Goal: Task Accomplishment & Management: Manage account settings

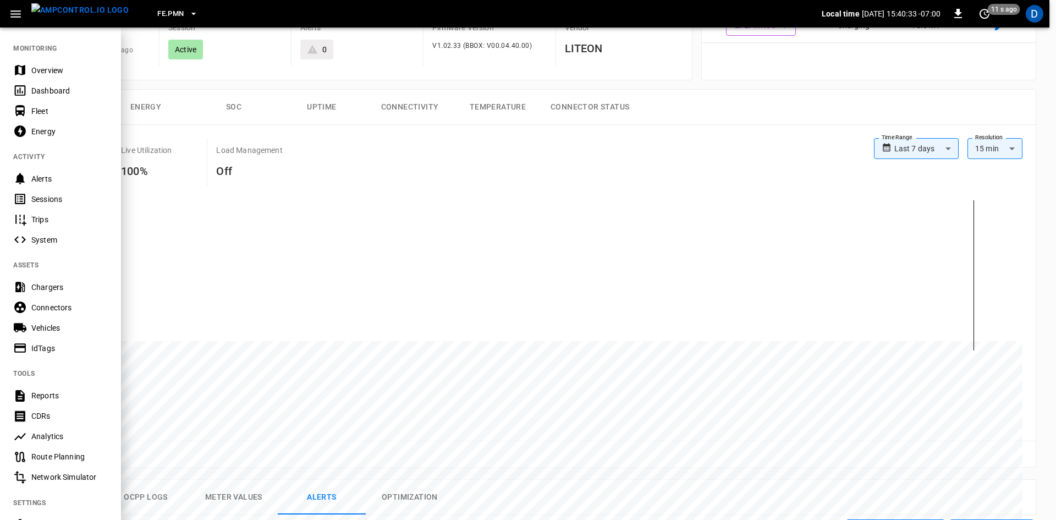
scroll to position [220, 0]
click at [59, 70] on div "Overview" at bounding box center [69, 70] width 76 height 11
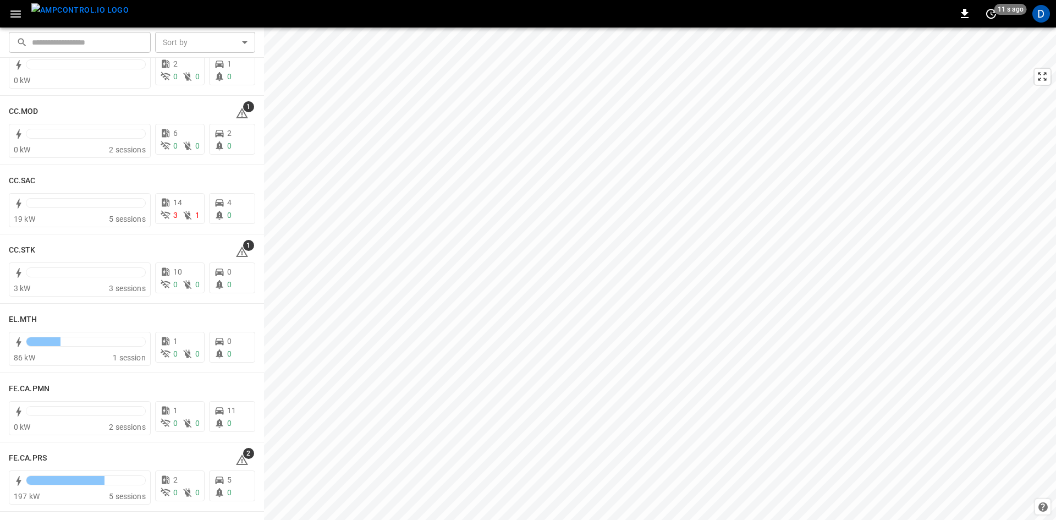
scroll to position [660, 0]
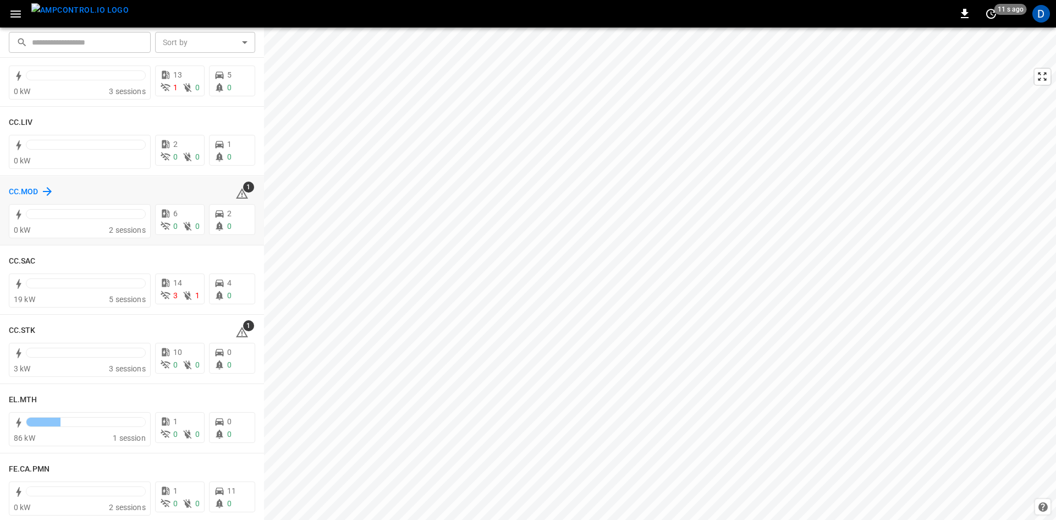
click at [27, 194] on h6 "CC.MOD" at bounding box center [24, 192] width 30 height 12
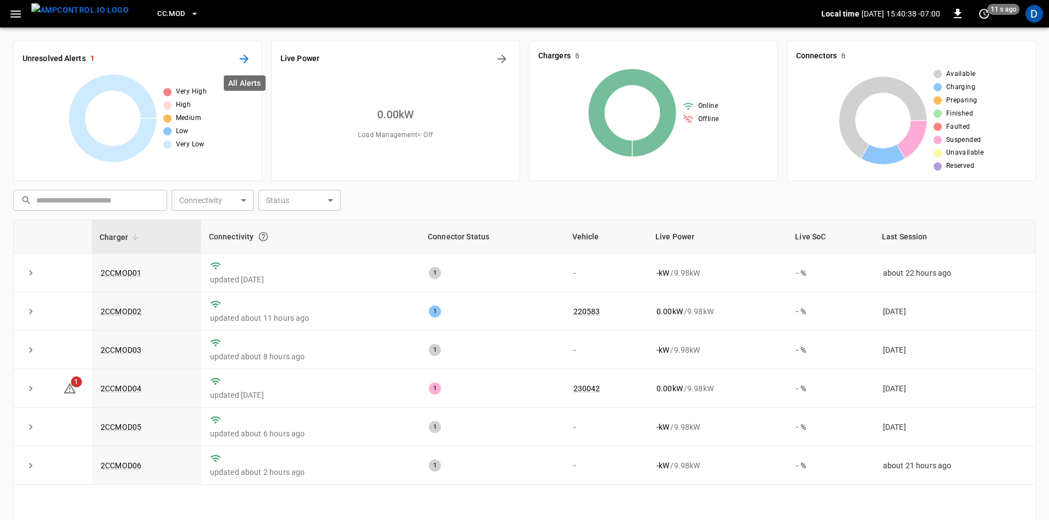
click at [242, 56] on icon "All Alerts" at bounding box center [244, 58] width 13 height 13
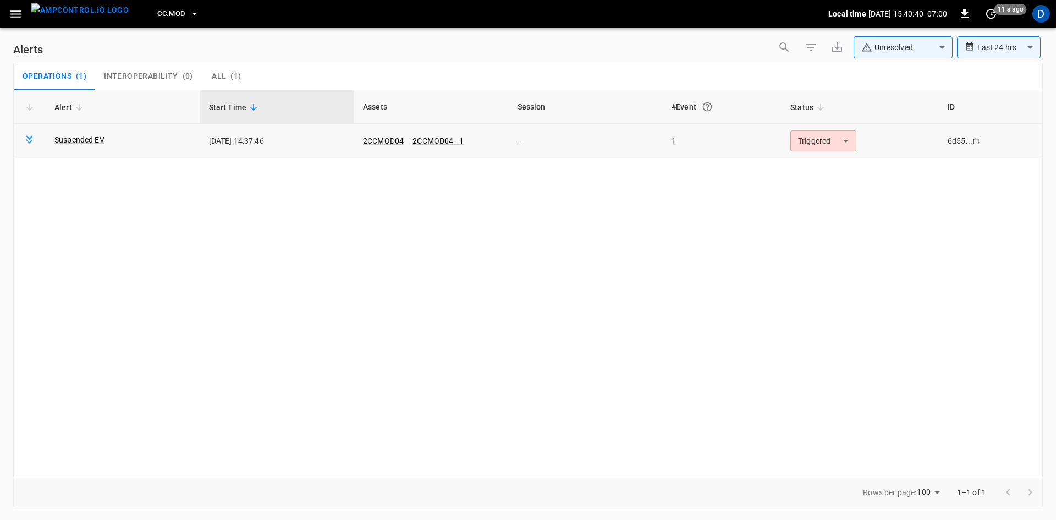
click at [823, 145] on body "**********" at bounding box center [528, 258] width 1056 height 516
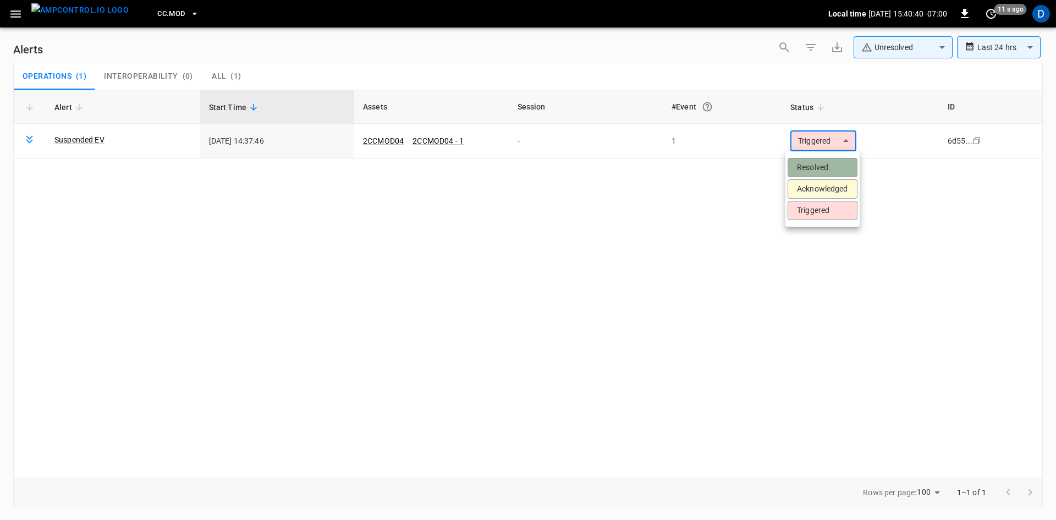
click at [822, 169] on li "Resolved" at bounding box center [822, 167] width 70 height 19
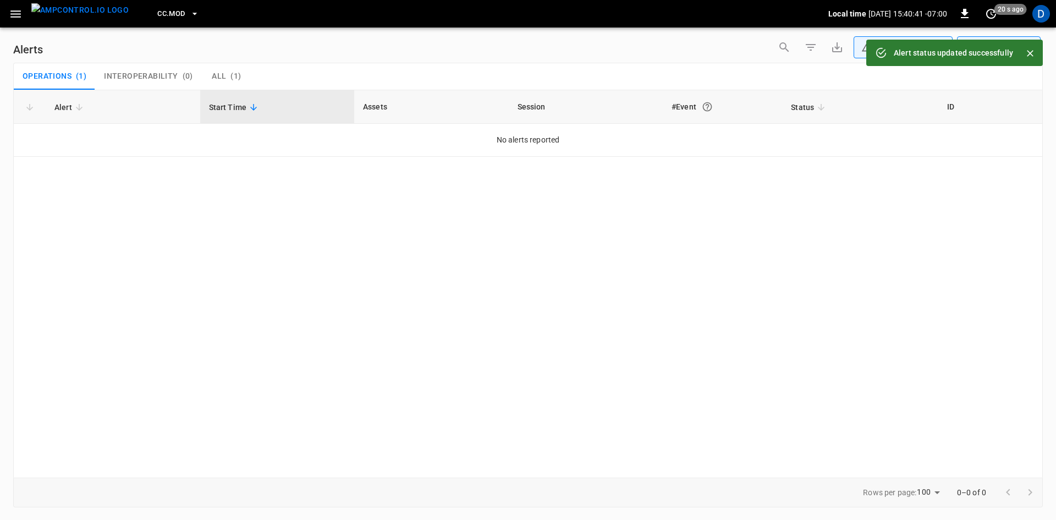
click at [16, 15] on icon "button" at bounding box center [16, 14] width 14 height 14
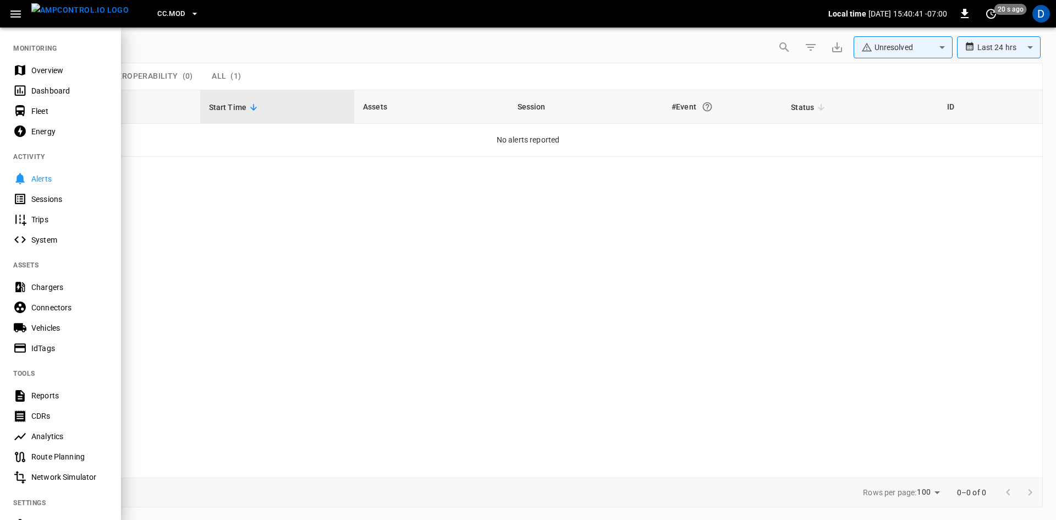
click at [57, 71] on div "Overview" at bounding box center [69, 70] width 76 height 11
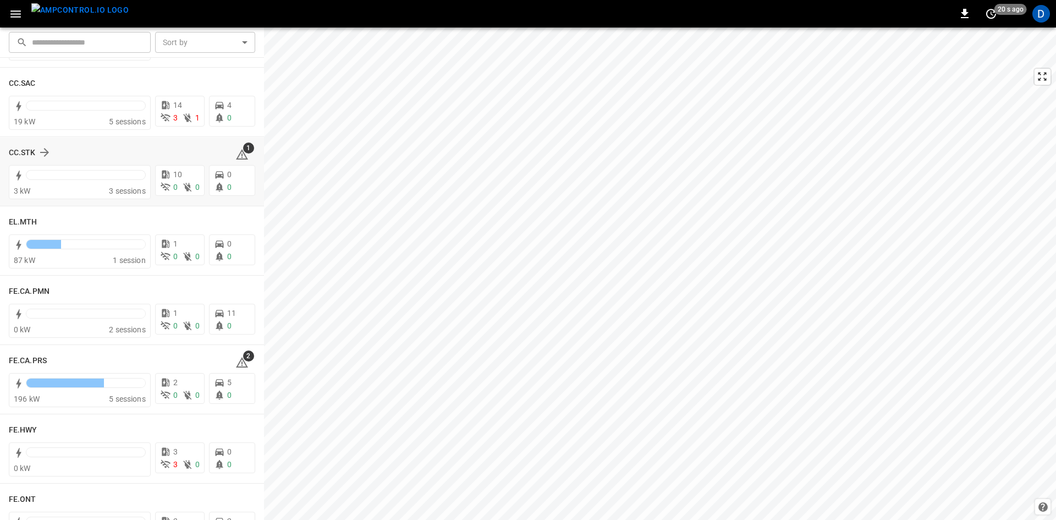
scroll to position [825, 0]
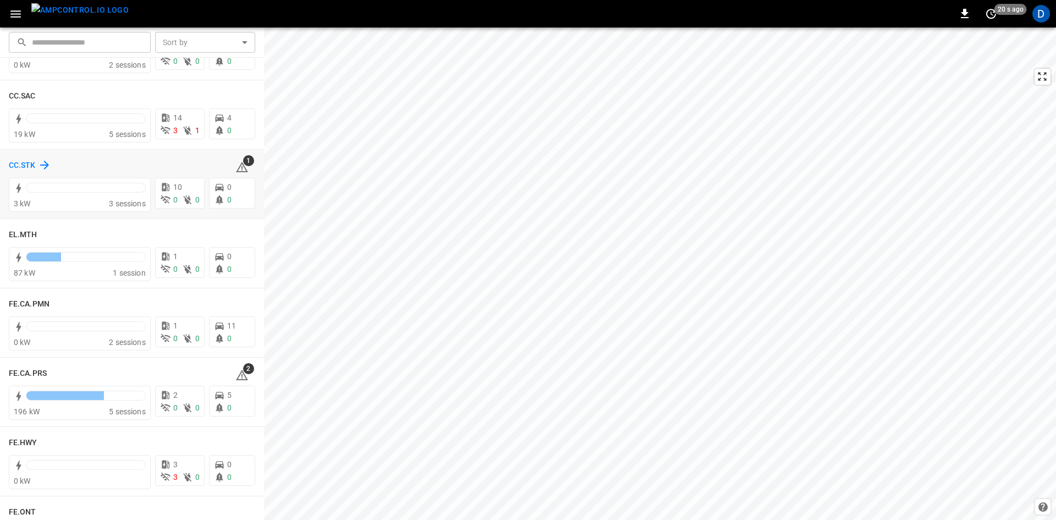
click at [18, 167] on h6 "CC.STK" at bounding box center [22, 165] width 27 height 12
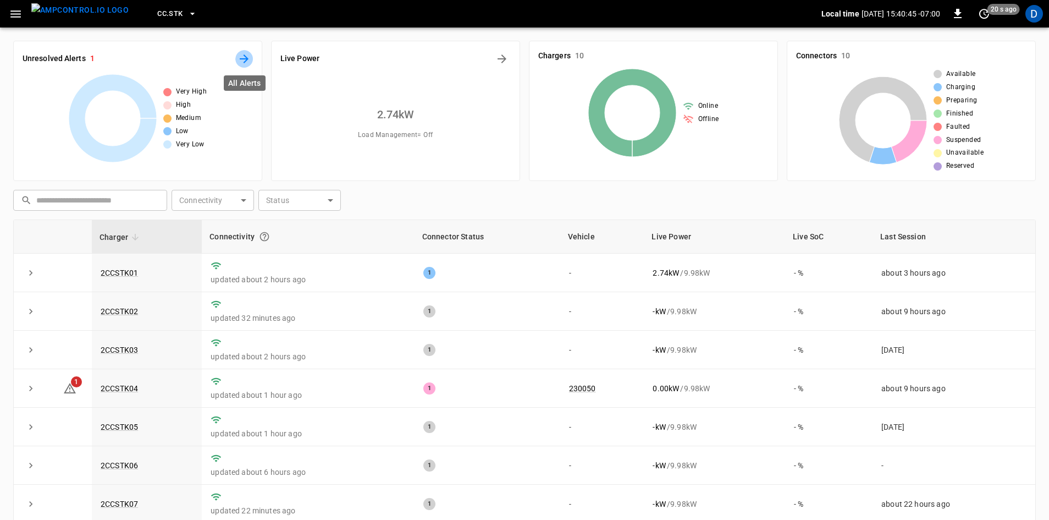
click at [241, 54] on icon "All Alerts" at bounding box center [244, 58] width 13 height 13
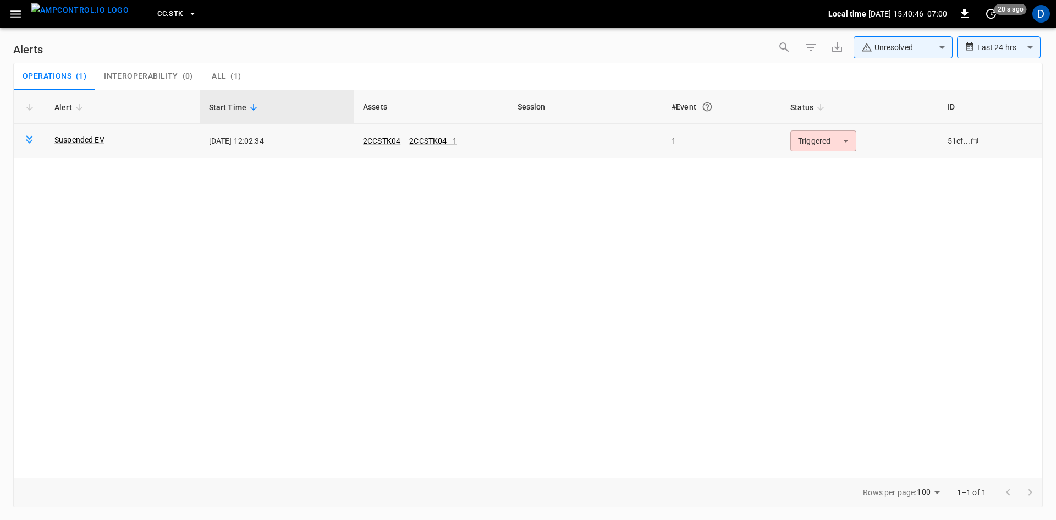
click at [834, 136] on body "**********" at bounding box center [528, 258] width 1056 height 516
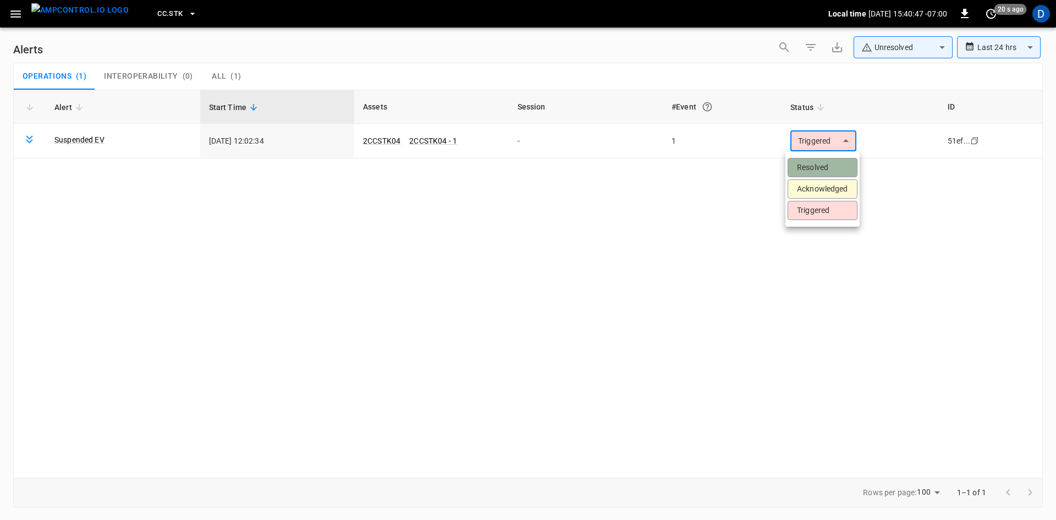
click at [824, 159] on li "Resolved" at bounding box center [822, 167] width 70 height 19
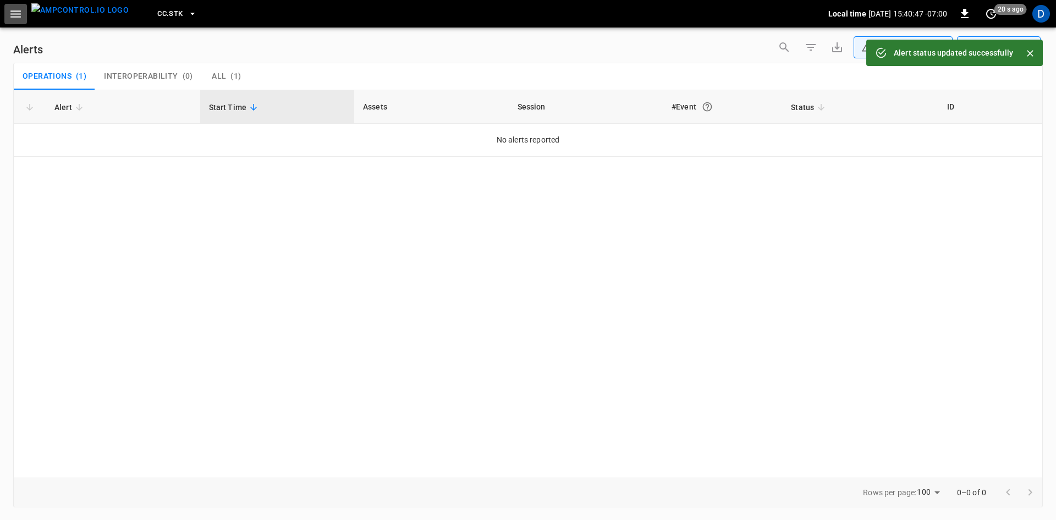
click at [23, 14] on button "button" at bounding box center [15, 14] width 23 height 20
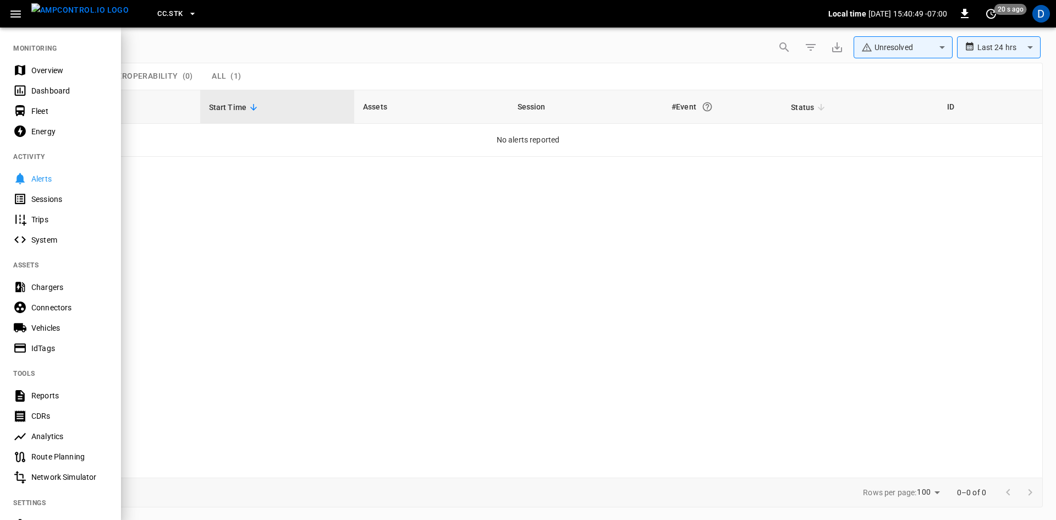
click at [60, 64] on div "Overview" at bounding box center [60, 70] width 121 height 20
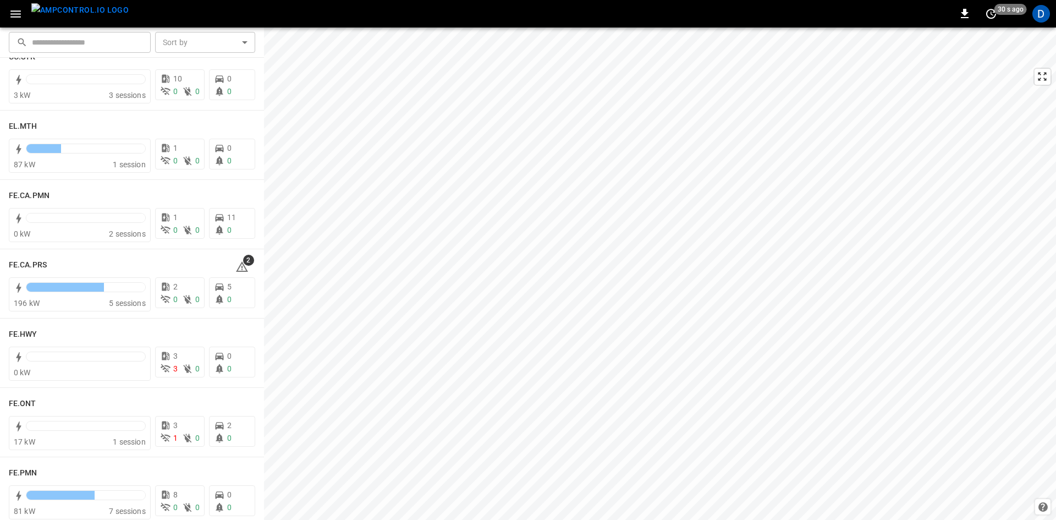
scroll to position [935, 0]
click at [46, 261] on h6 "FE.CA.PRS" at bounding box center [28, 263] width 38 height 12
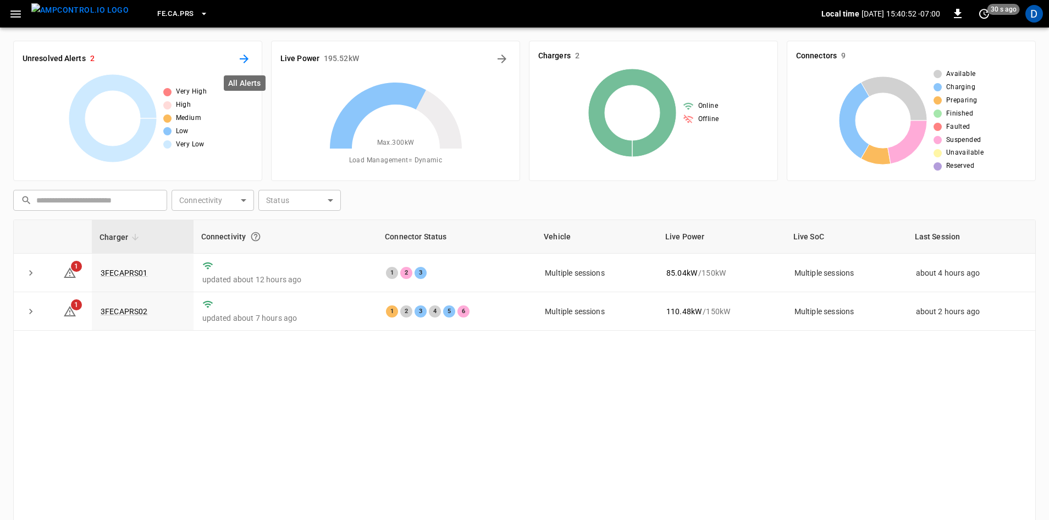
click at [243, 63] on icon "All Alerts" at bounding box center [244, 58] width 13 height 13
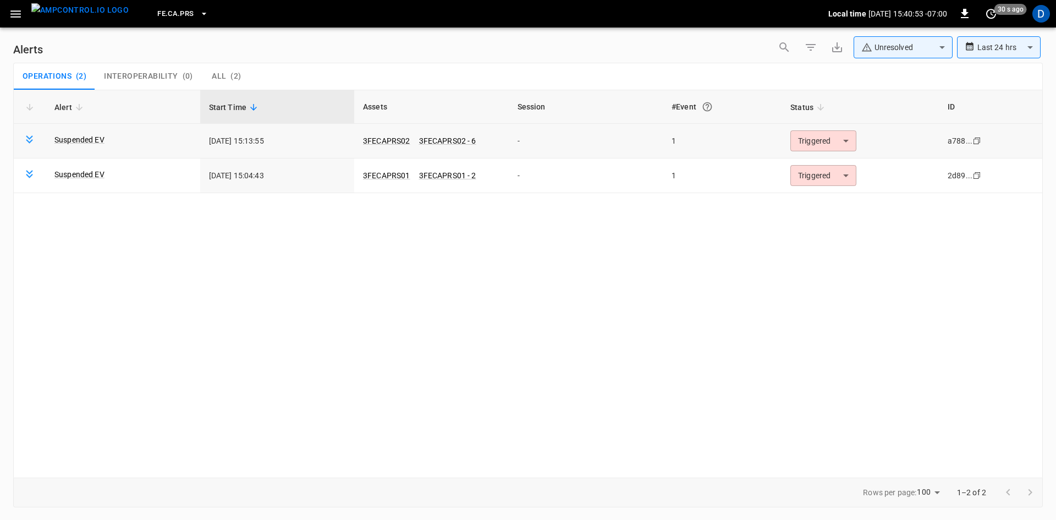
click at [813, 141] on body "**********" at bounding box center [528, 258] width 1056 height 516
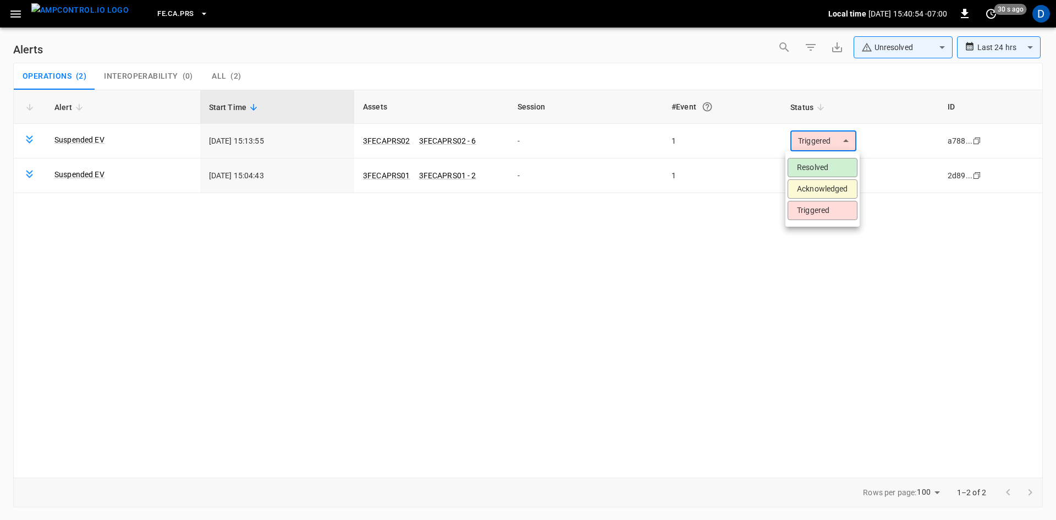
click at [800, 168] on li "Resolved" at bounding box center [822, 167] width 70 height 19
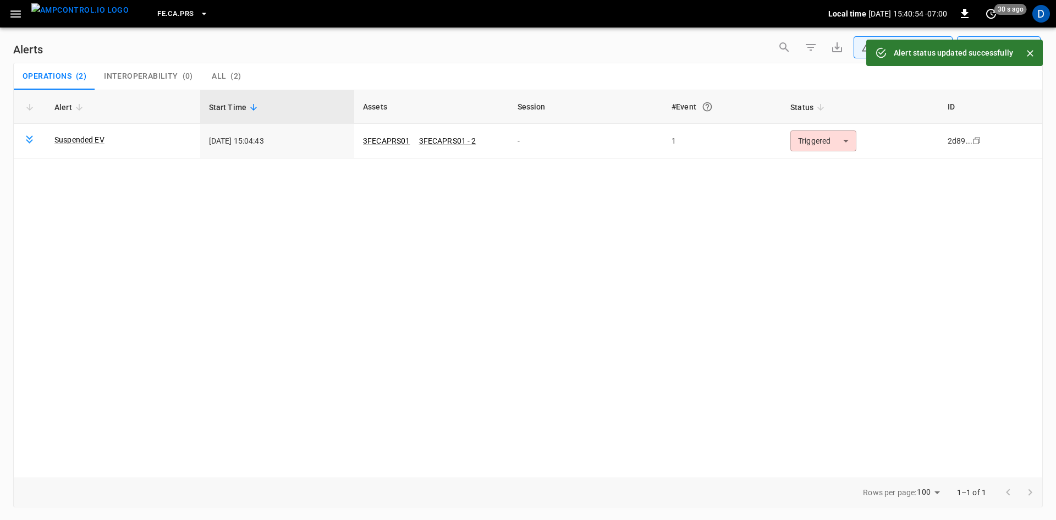
click at [808, 139] on body "**********" at bounding box center [528, 258] width 1056 height 516
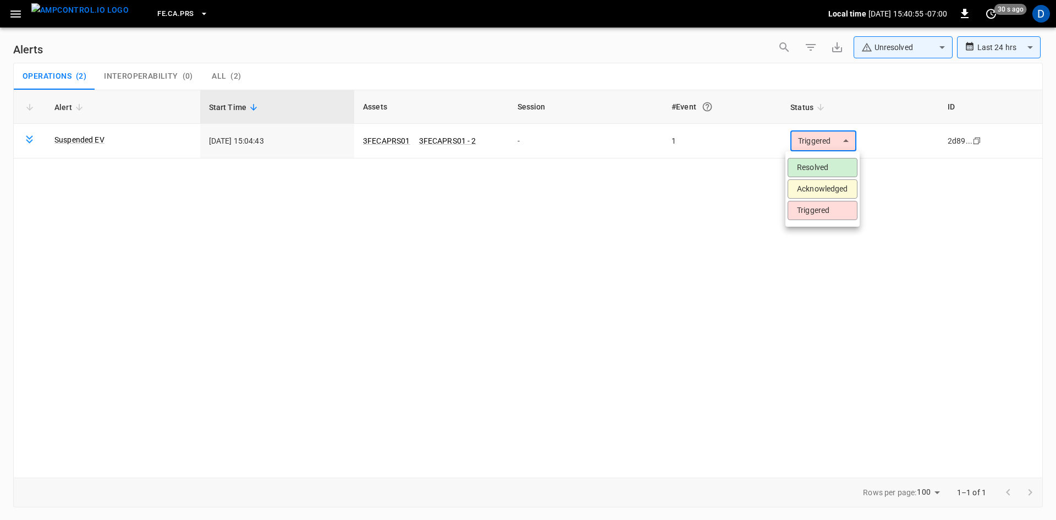
click at [807, 163] on li "Resolved" at bounding box center [822, 167] width 70 height 19
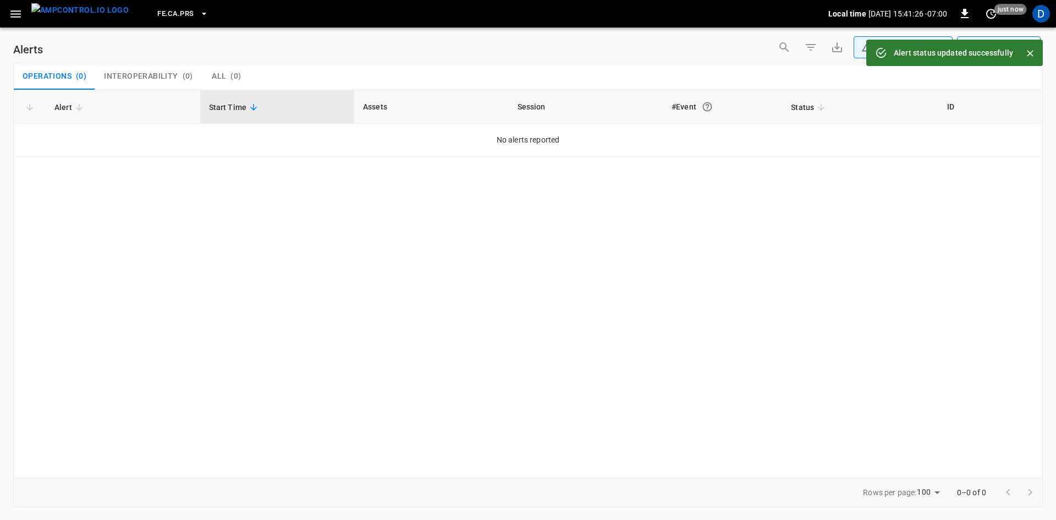
click at [18, 8] on icon "button" at bounding box center [16, 14] width 14 height 14
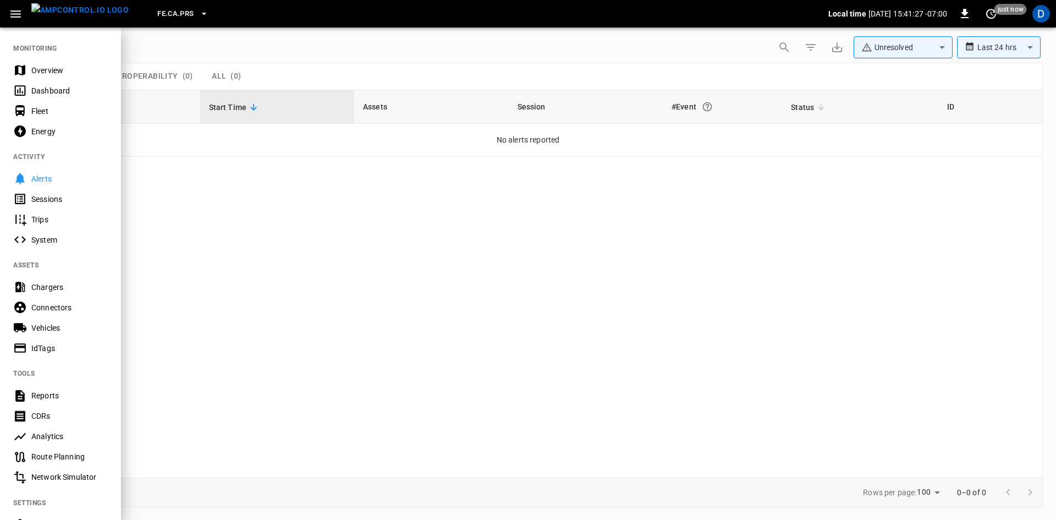
click at [39, 65] on div "Overview" at bounding box center [60, 70] width 121 height 20
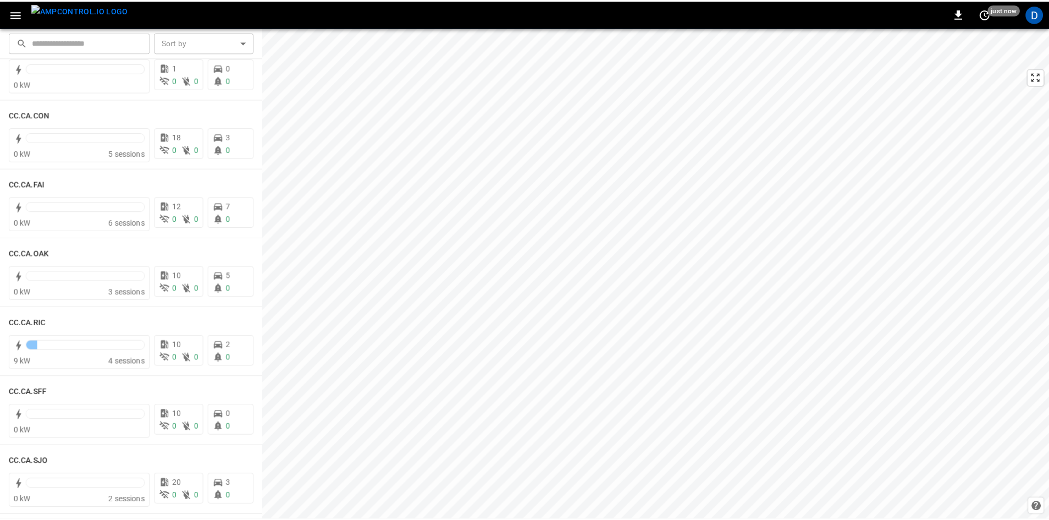
scroll to position [165, 0]
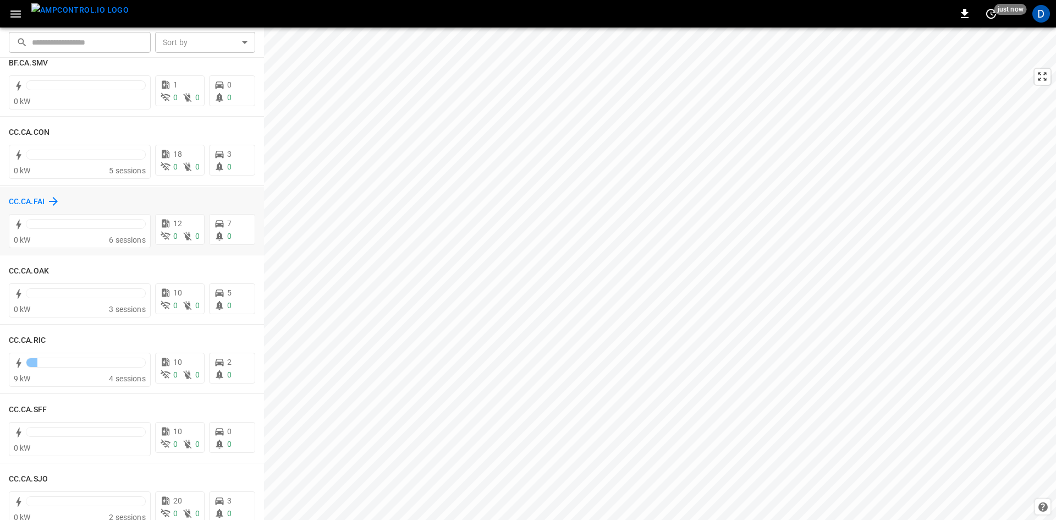
click at [29, 197] on h6 "CC.CA.FAI" at bounding box center [27, 202] width 36 height 12
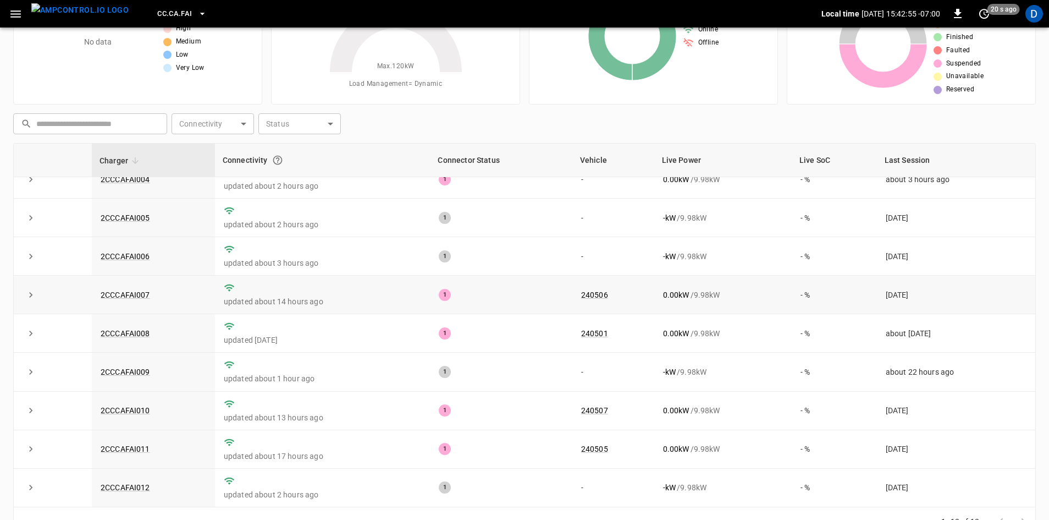
scroll to position [106, 0]
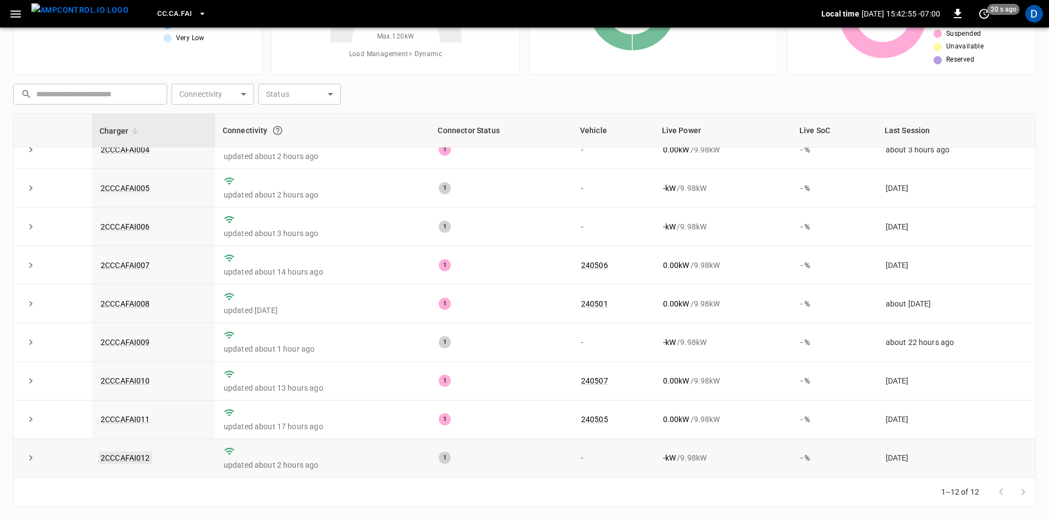
click at [139, 457] on link "2CCCAFAI012" at bounding box center [125, 457] width 54 height 13
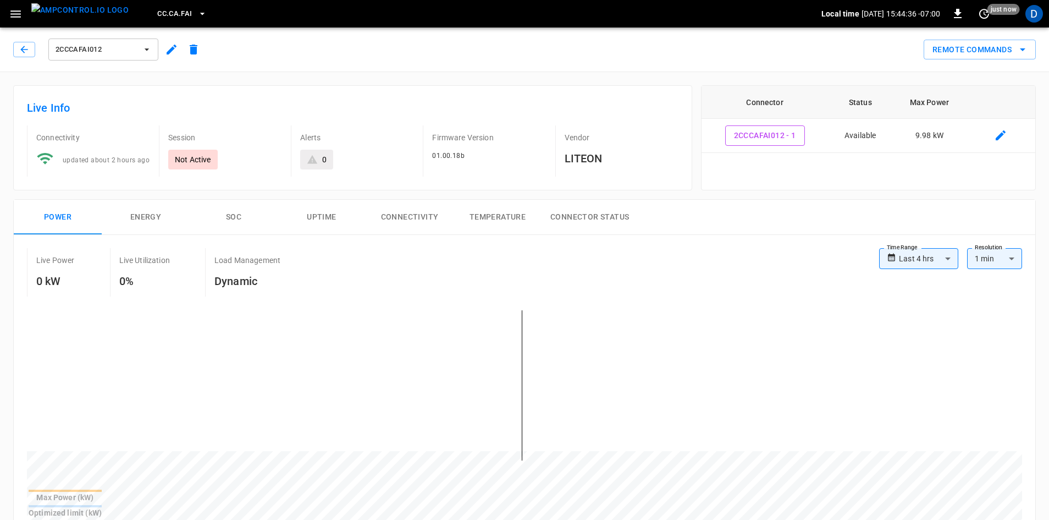
click at [157, 15] on span "CC.CA.FAI" at bounding box center [174, 14] width 35 height 13
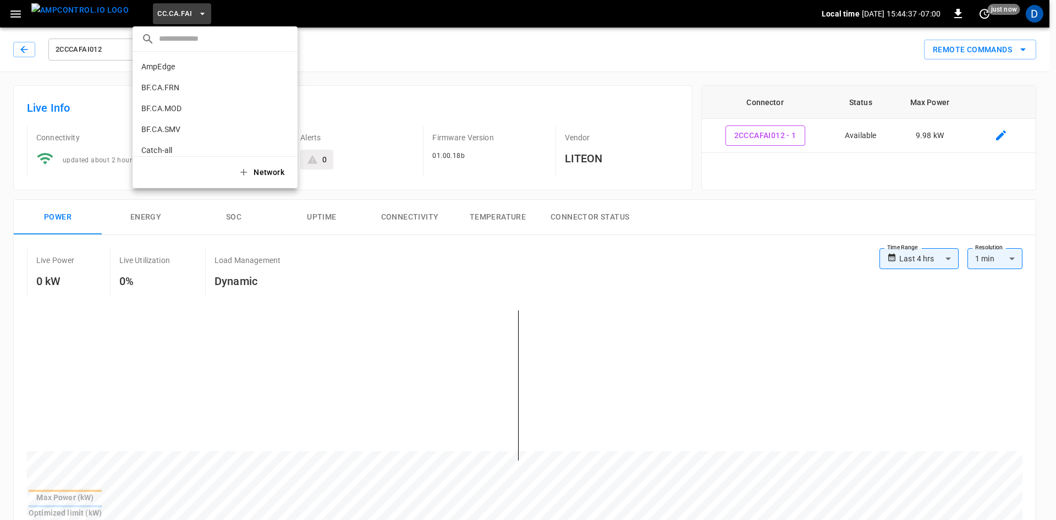
scroll to position [122, 0]
click at [177, 146] on li "CC.CA.SJO 7dd7 ..." at bounding box center [215, 153] width 165 height 21
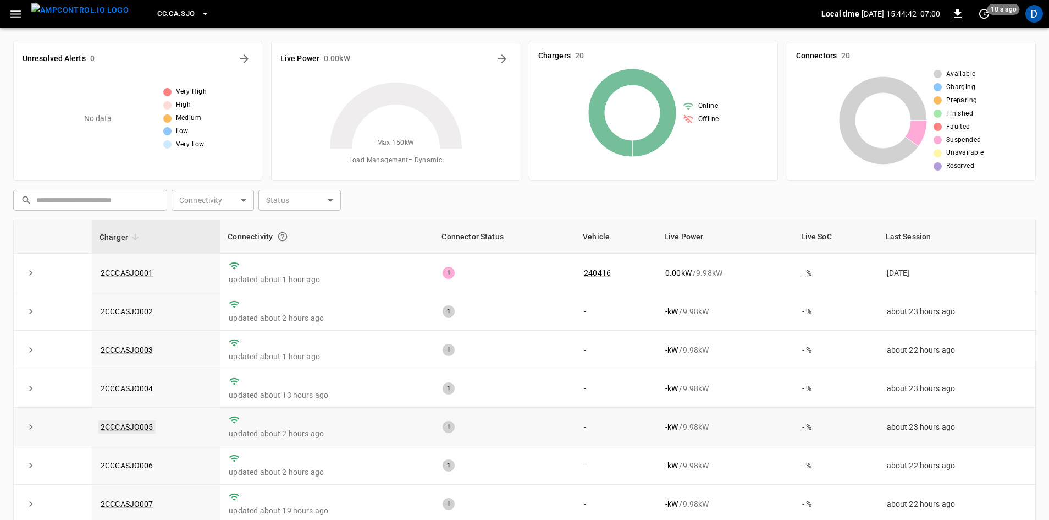
click at [123, 423] on link "2CCCASJO005" at bounding box center [126, 426] width 57 height 13
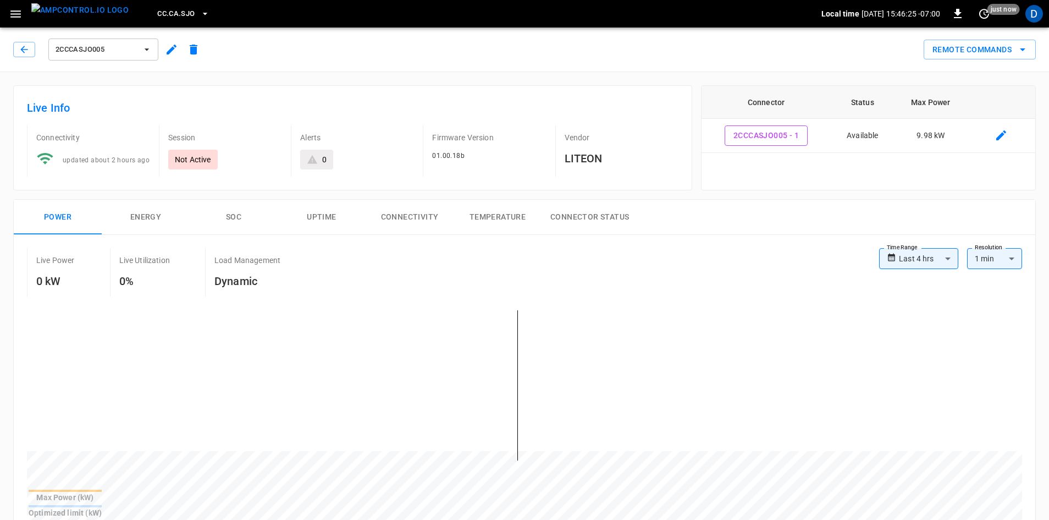
click at [15, 15] on icon "button" at bounding box center [16, 14] width 14 height 14
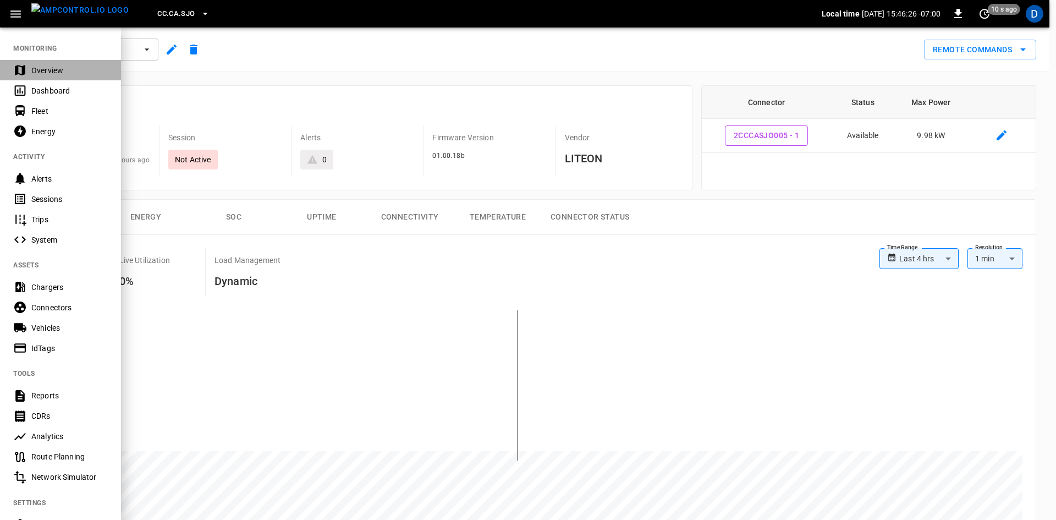
drag, startPoint x: 34, startPoint y: 70, endPoint x: 50, endPoint y: 74, distance: 16.9
click at [34, 70] on div "Overview" at bounding box center [69, 70] width 76 height 11
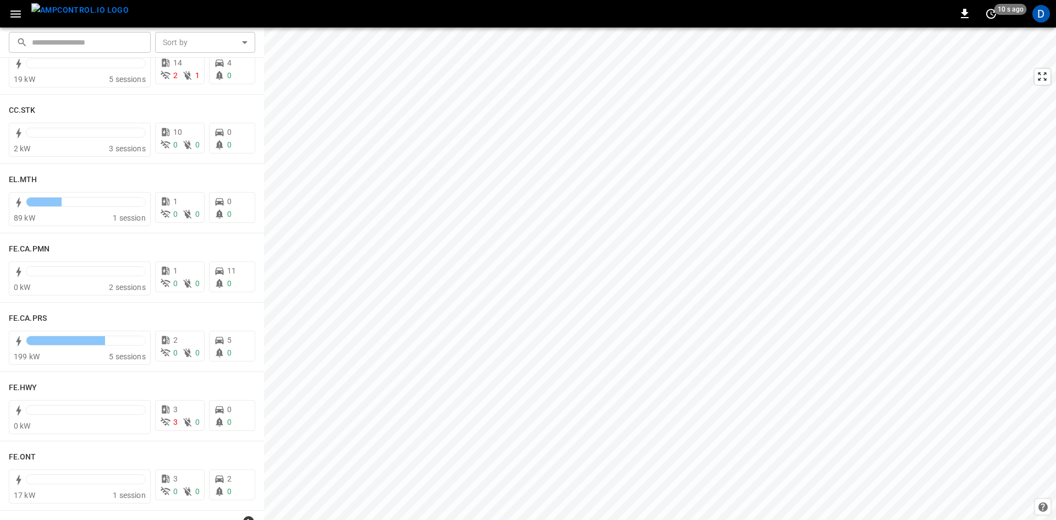
scroll to position [1320, 0]
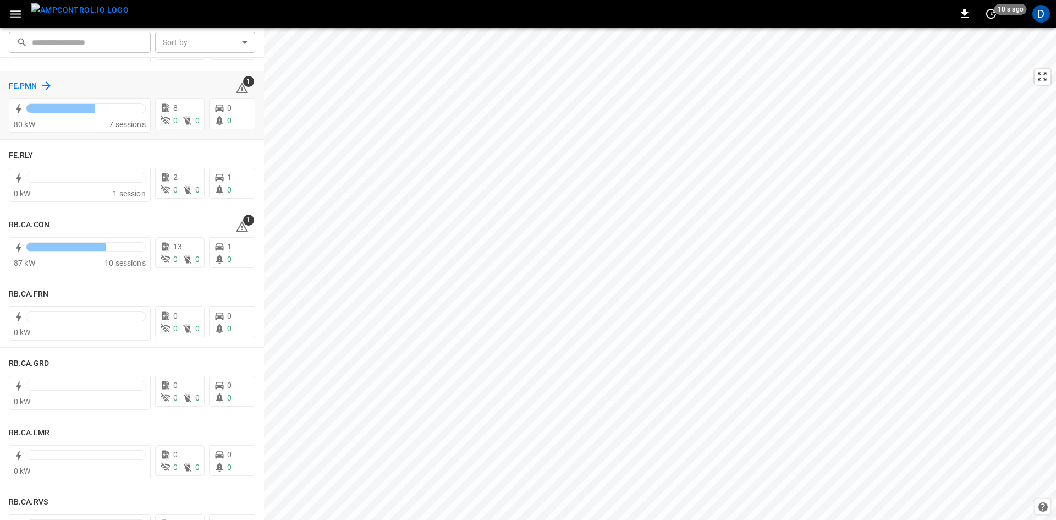
click at [25, 84] on h6 "FE.PMN" at bounding box center [23, 86] width 29 height 12
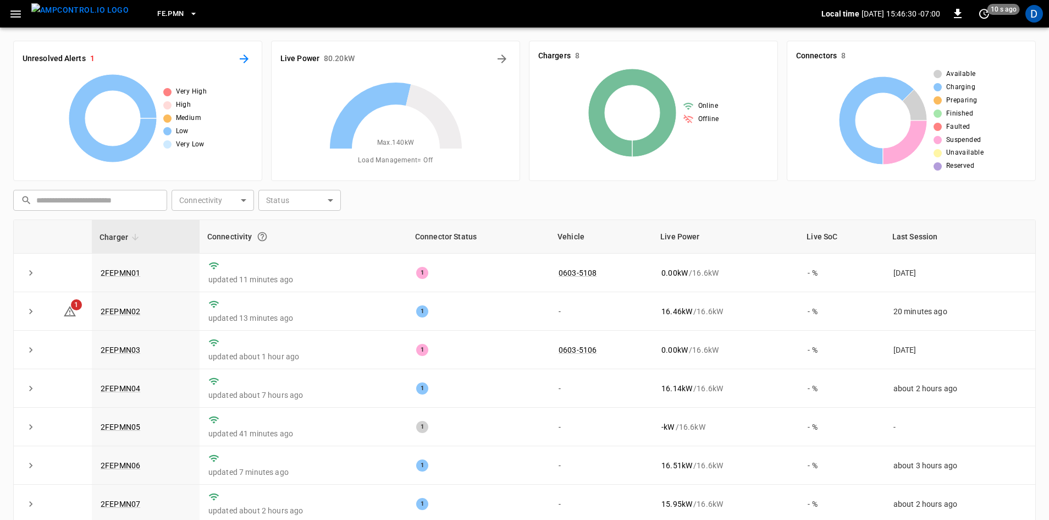
click at [239, 62] on icon "All Alerts" at bounding box center [244, 58] width 13 height 13
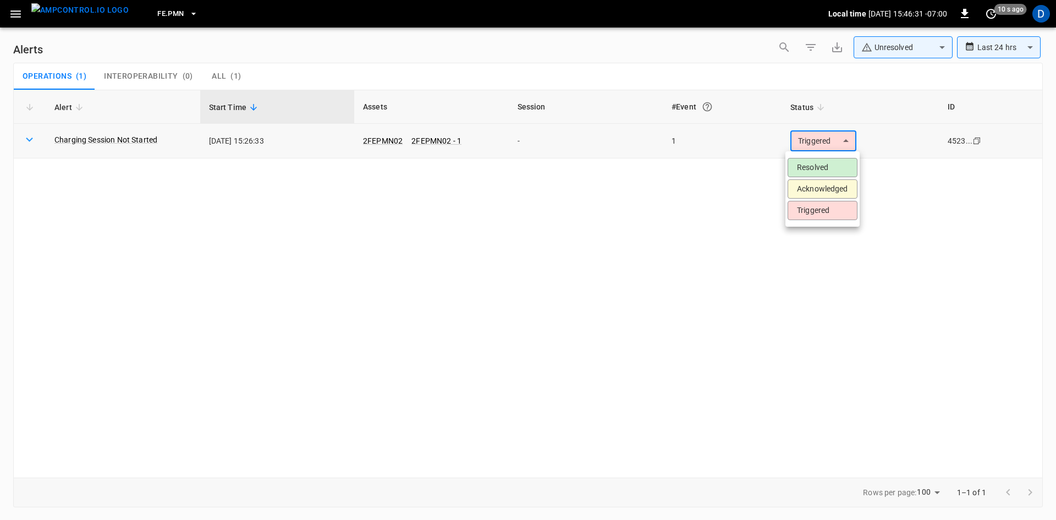
click at [803, 147] on body "**********" at bounding box center [528, 258] width 1056 height 516
click at [794, 172] on li "Resolved" at bounding box center [822, 167] width 70 height 19
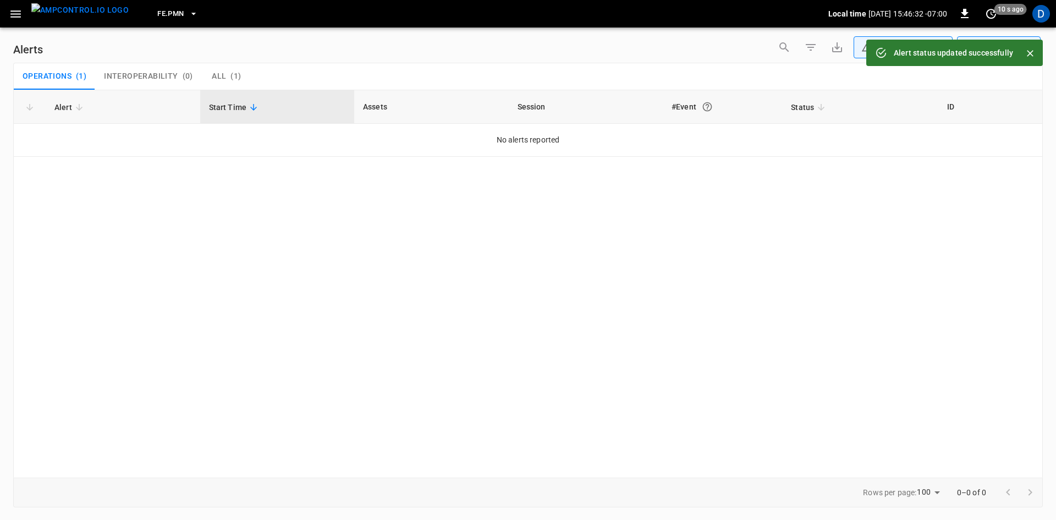
click at [18, 16] on icon "button" at bounding box center [16, 14] width 14 height 14
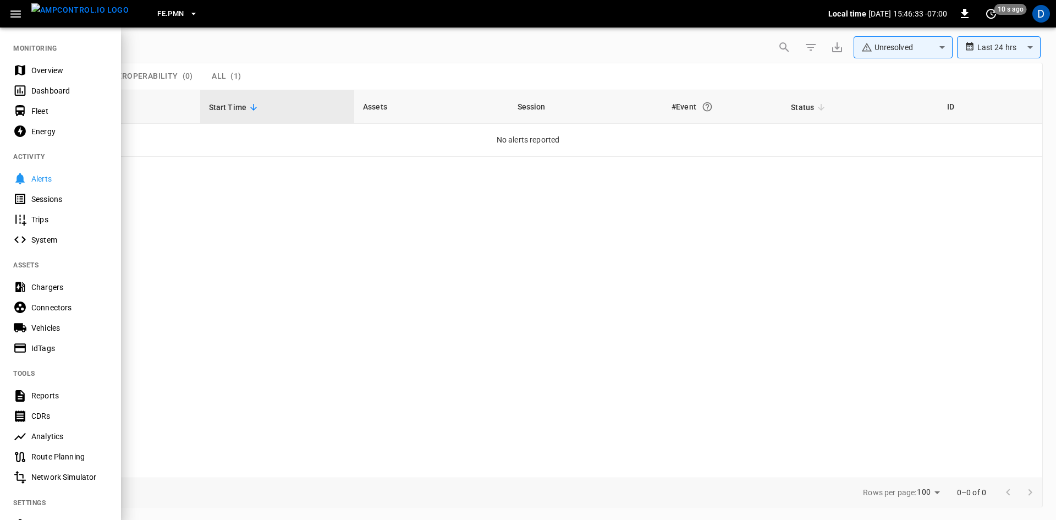
click at [35, 73] on div "Overview" at bounding box center [69, 70] width 76 height 11
